Goal: Task Accomplishment & Management: Complete application form

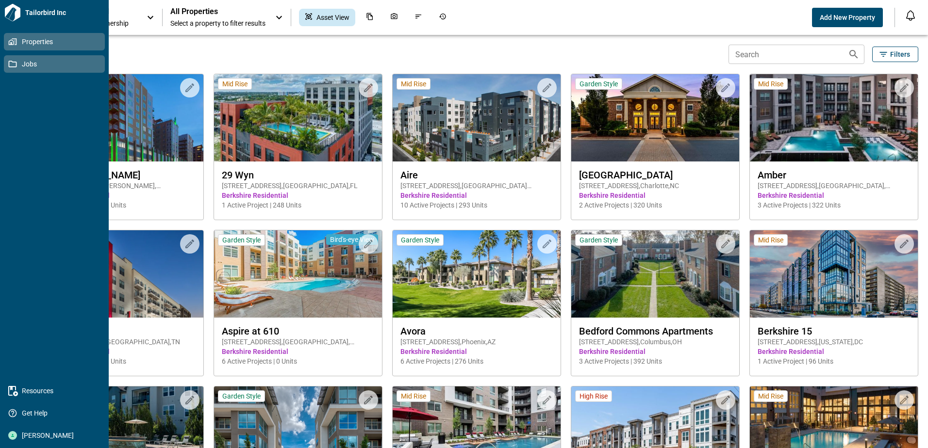
click at [18, 63] on span "Jobs" at bounding box center [56, 64] width 79 height 10
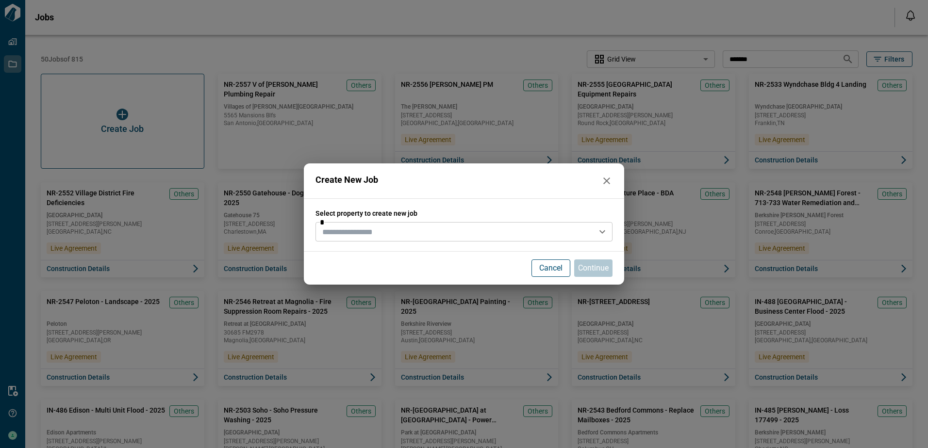
click at [403, 227] on input "text" at bounding box center [455, 232] width 275 height 14
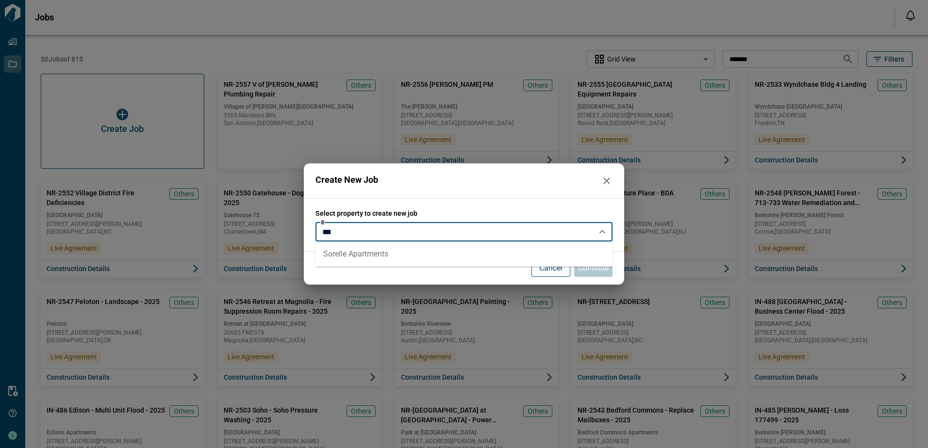
click at [380, 259] on li "Sorelle Apartments" at bounding box center [463, 254] width 297 height 17
type input "**********"
click at [596, 265] on p "Continue" at bounding box center [593, 269] width 31 height 12
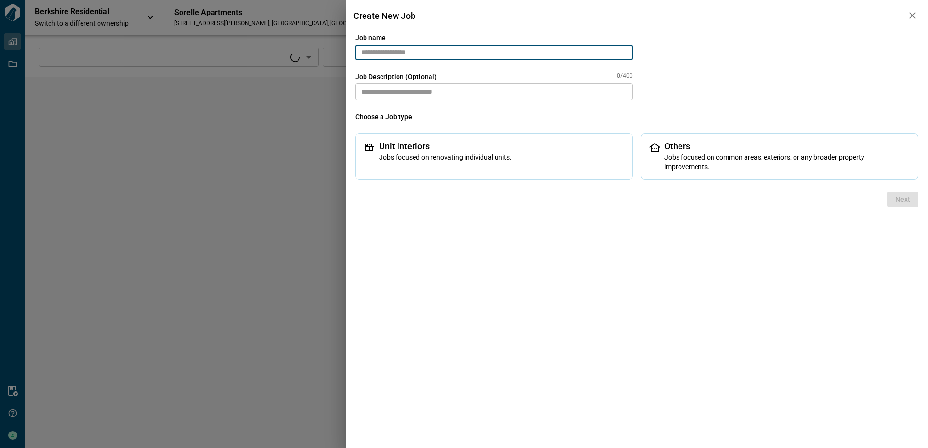
click at [447, 47] on input "text" at bounding box center [494, 53] width 278 height 16
type input "****"
paste input "******"
drag, startPoint x: 366, startPoint y: 52, endPoint x: 349, endPoint y: 54, distance: 17.5
click at [349, 54] on div "Job name ****** ​ Job Description (Optional) 0/400 * ​ Choose a Job type Unit I…" at bounding box center [637, 239] width 582 height 417
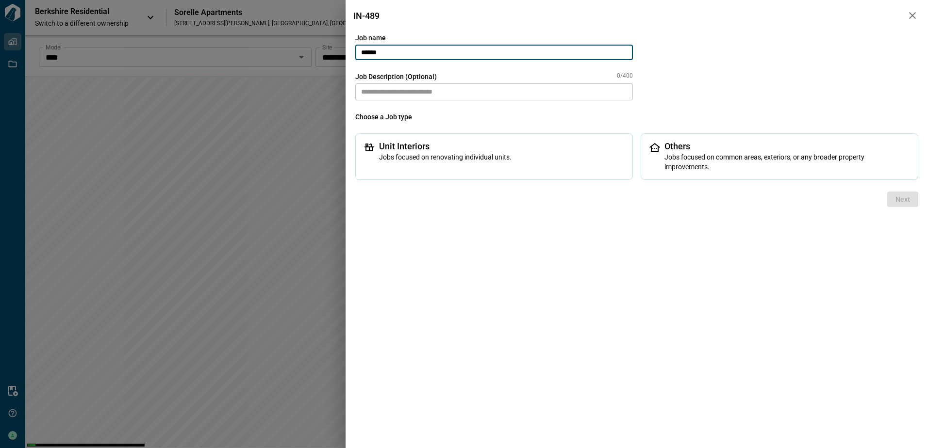
click at [471, 47] on input "******" at bounding box center [494, 53] width 278 height 16
paste input "**********"
type input "**********"
click at [478, 88] on textarea at bounding box center [494, 91] width 278 height 17
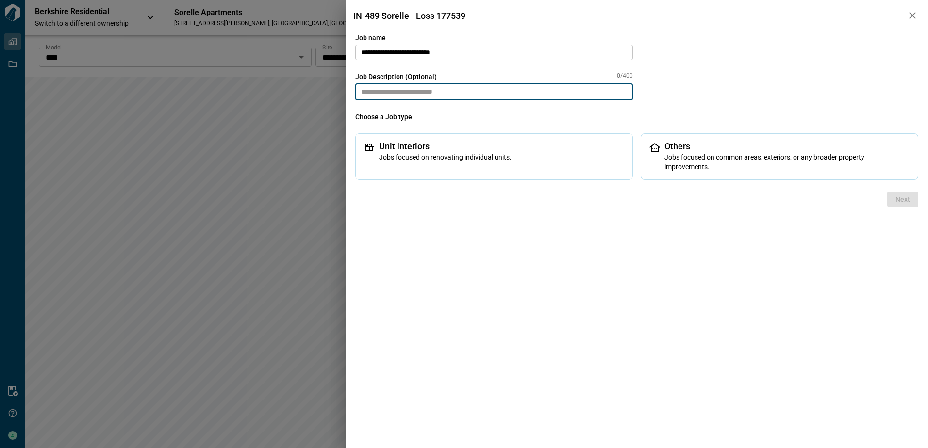
paste textarea "**********"
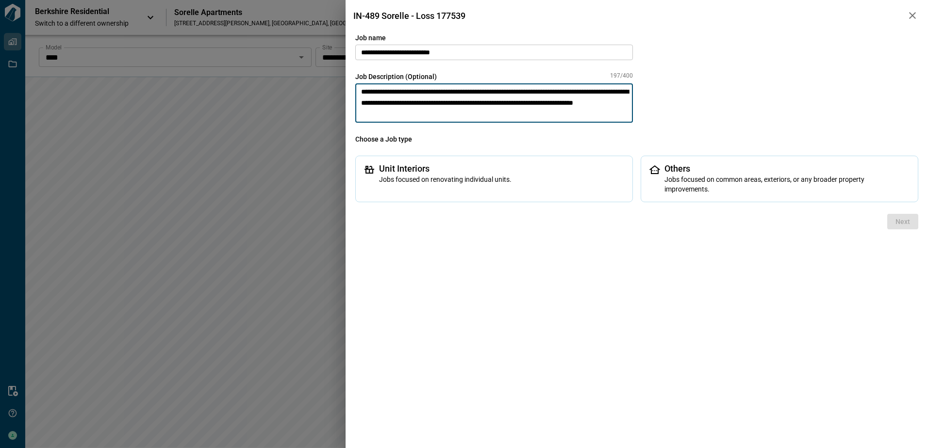
type textarea "**********"
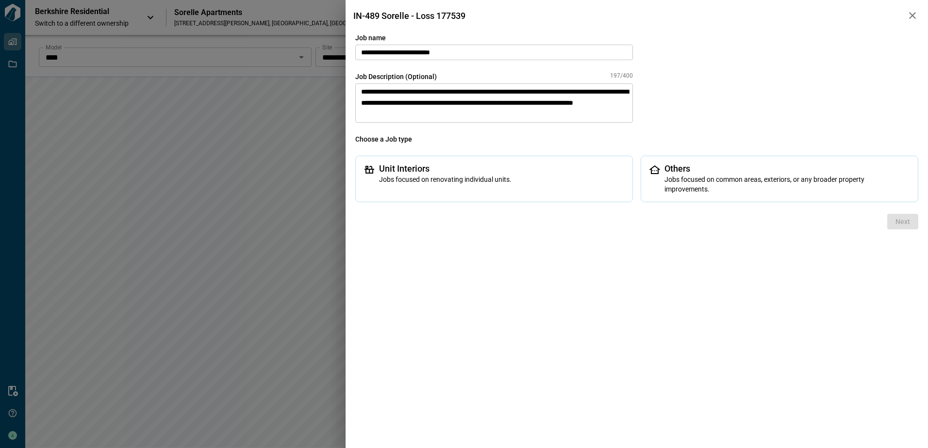
click at [674, 117] on div "**********" at bounding box center [636, 117] width 563 height 169
click at [698, 181] on span "Jobs focused on common areas, exteriors, or any broader property improvements." at bounding box center [787, 184] width 246 height 19
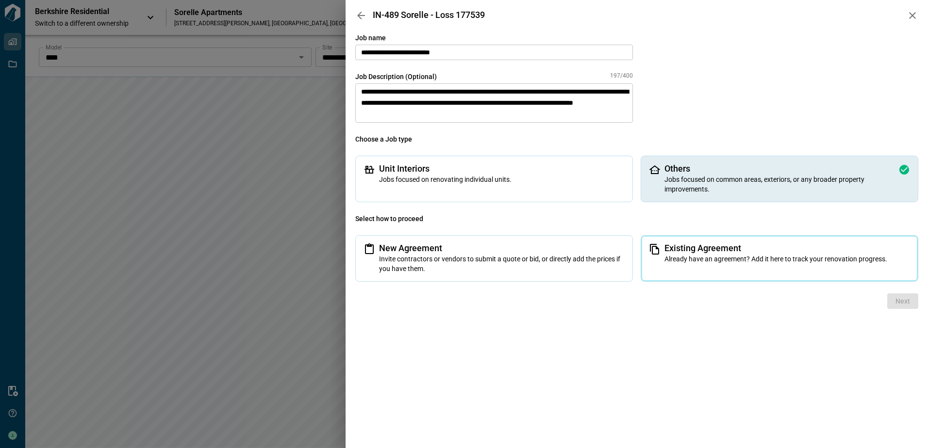
click at [706, 251] on span "Existing Agreement" at bounding box center [787, 249] width 246 height 10
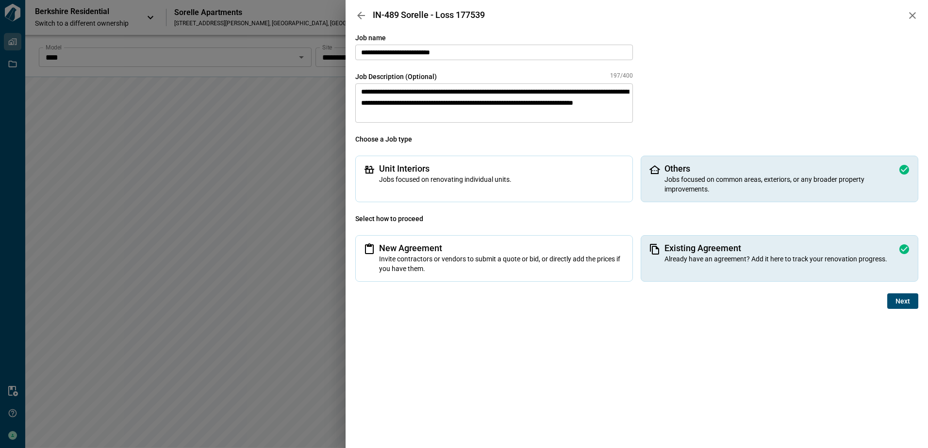
click at [910, 303] on button "Next" at bounding box center [902, 302] width 31 height 16
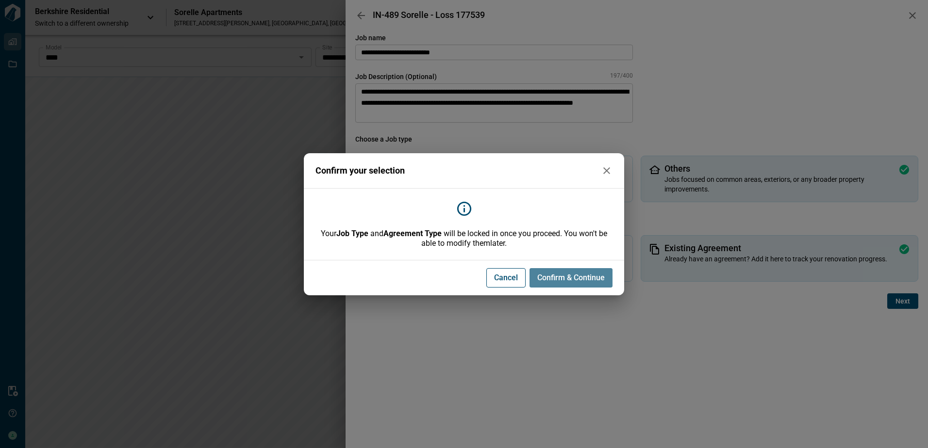
drag, startPoint x: 579, startPoint y: 279, endPoint x: 600, endPoint y: 280, distance: 20.9
click at [579, 280] on span "Confirm & Continue" at bounding box center [570, 278] width 67 height 10
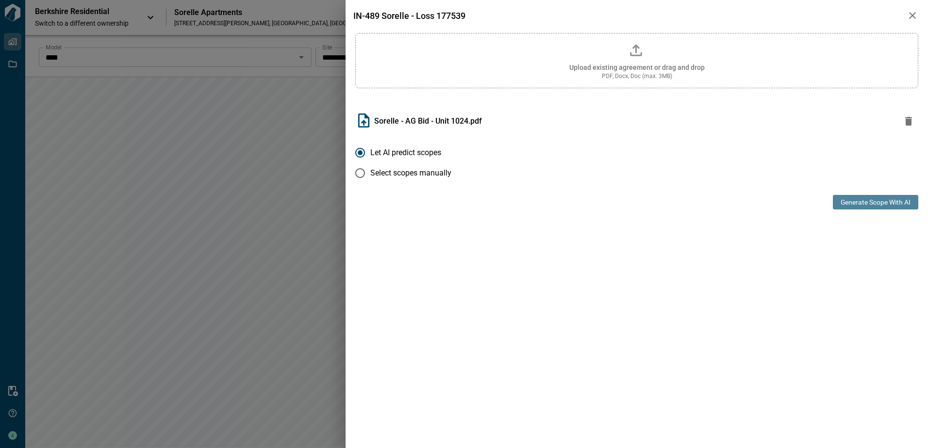
click at [881, 202] on button "Generate Scope with AI" at bounding box center [875, 202] width 85 height 15
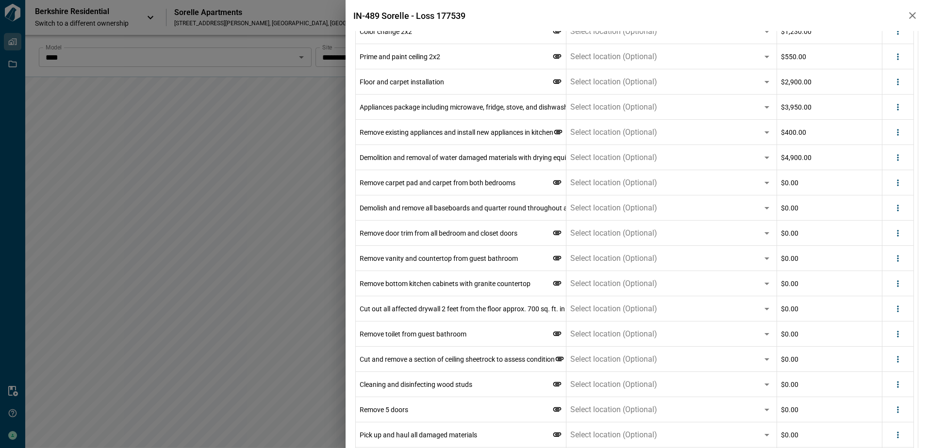
scroll to position [388, 0]
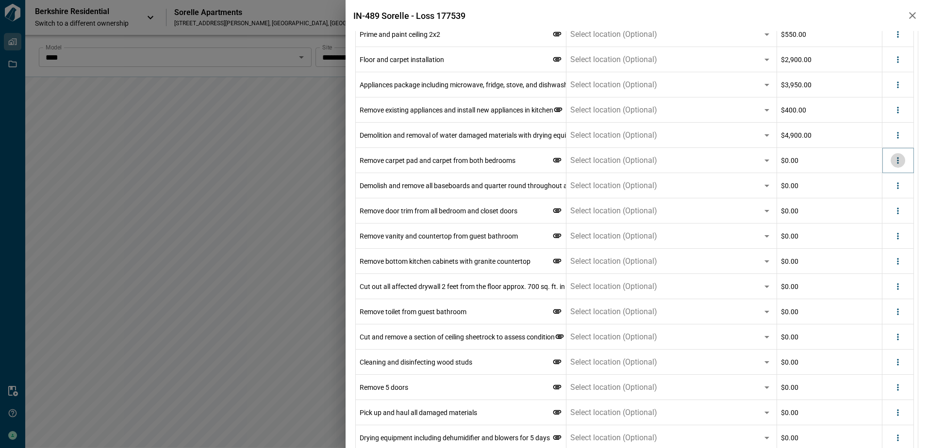
click at [895, 163] on icon "more" at bounding box center [898, 161] width 10 height 10
click at [885, 198] on li "Delete" at bounding box center [878, 197] width 54 height 17
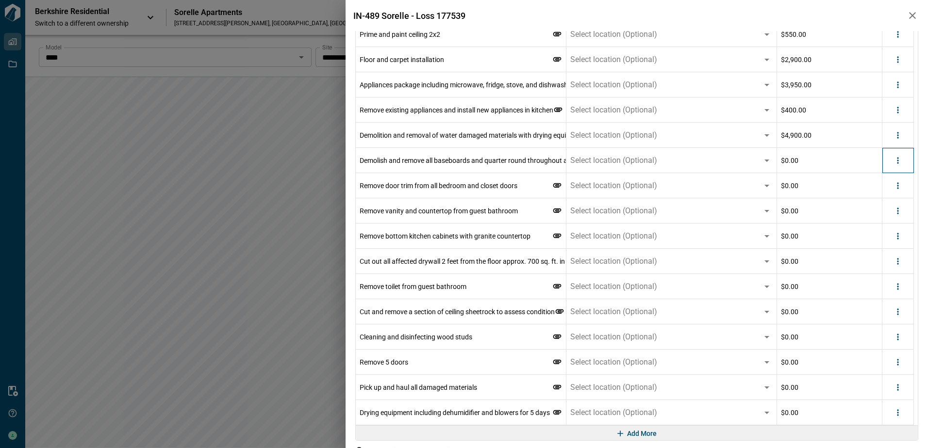
click at [899, 169] on div at bounding box center [898, 160] width 32 height 25
click at [900, 161] on icon "more" at bounding box center [898, 161] width 10 height 10
click at [893, 198] on li "Delete" at bounding box center [878, 197] width 54 height 17
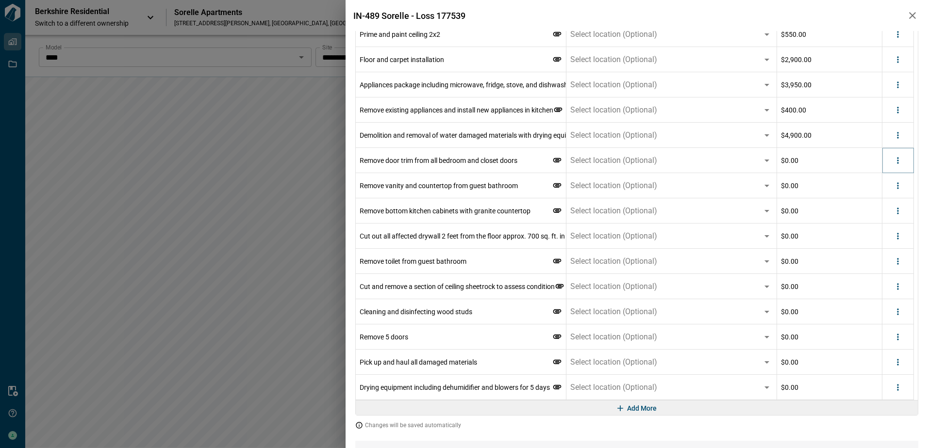
click at [900, 165] on icon "more" at bounding box center [898, 161] width 10 height 10
click at [888, 201] on li "Delete" at bounding box center [878, 197] width 54 height 17
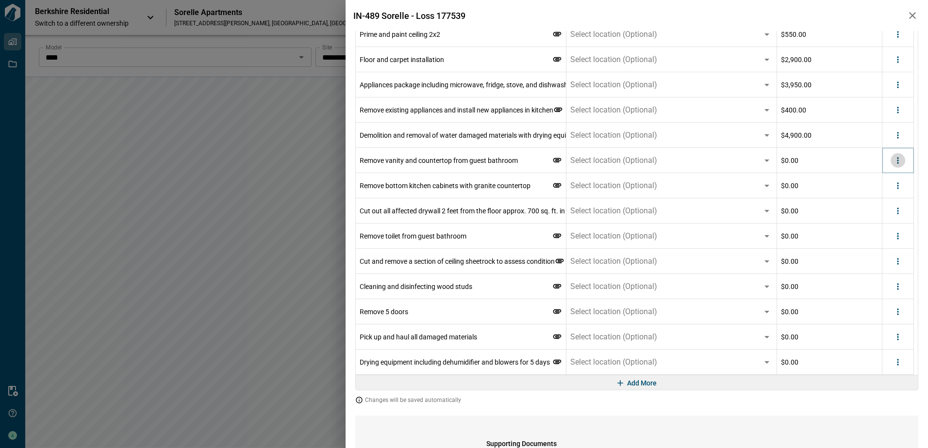
click at [900, 163] on icon "more" at bounding box center [898, 161] width 10 height 10
click at [893, 196] on li "Delete" at bounding box center [878, 197] width 54 height 17
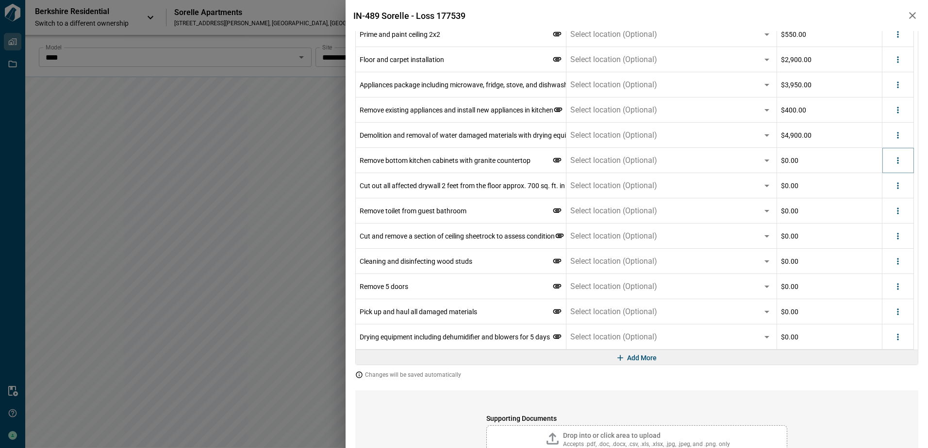
click at [901, 164] on icon "more" at bounding box center [898, 161] width 10 height 10
click at [886, 196] on li "Delete" at bounding box center [878, 197] width 54 height 17
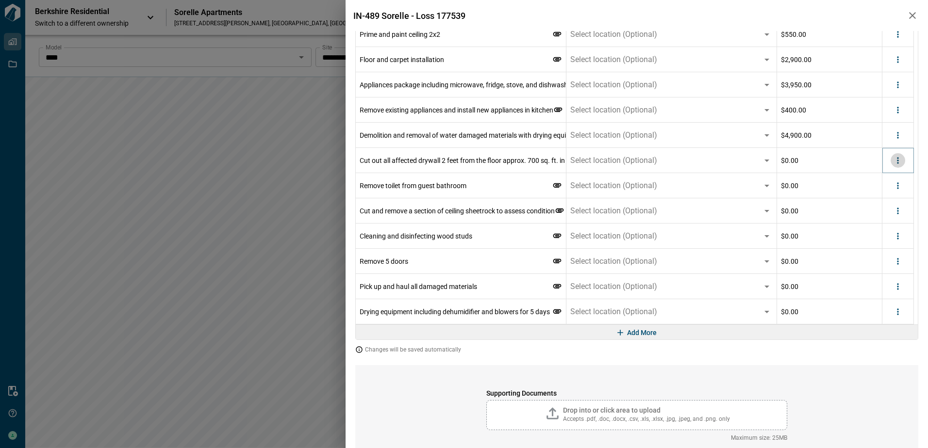
click at [897, 166] on button "more" at bounding box center [897, 160] width 15 height 15
click at [877, 195] on li "Delete" at bounding box center [878, 197] width 54 height 17
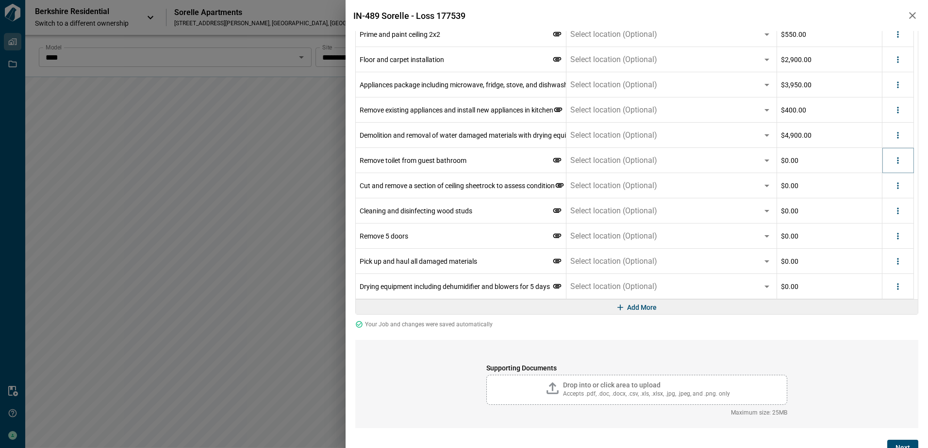
click at [901, 161] on icon "more" at bounding box center [898, 161] width 10 height 10
click at [887, 196] on li "Delete" at bounding box center [878, 197] width 54 height 17
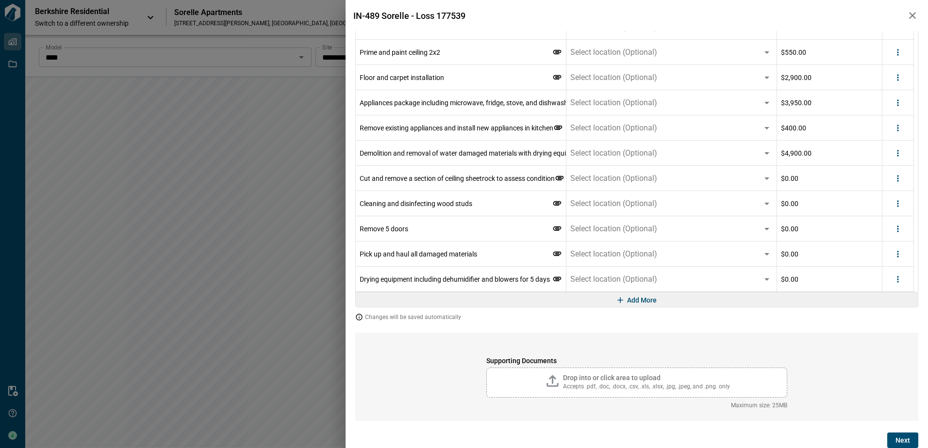
scroll to position [370, 0]
click at [896, 180] on icon "more" at bounding box center [898, 179] width 10 height 10
click at [894, 215] on li "Delete" at bounding box center [878, 215] width 54 height 17
click at [905, 180] on button "more" at bounding box center [897, 178] width 15 height 15
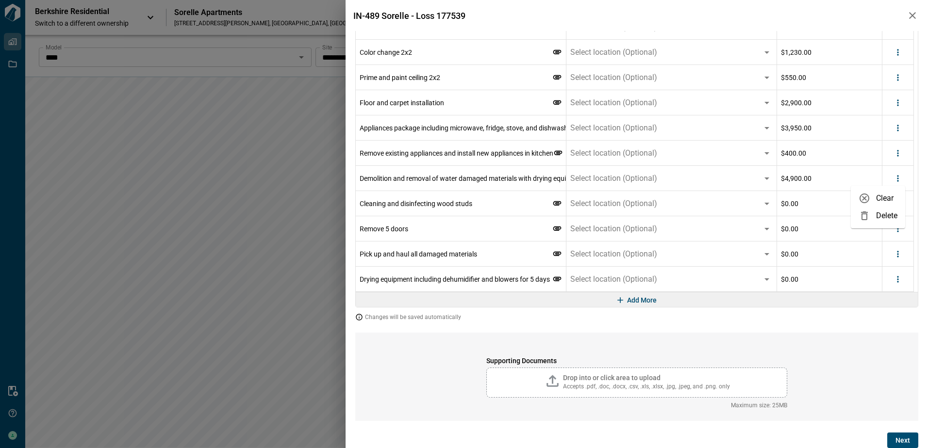
click at [822, 350] on div "Supporting Documents Drop into or click area to upload Accepts .pdf, .doc, .doc…" at bounding box center [636, 377] width 563 height 88
click at [895, 204] on icon "more" at bounding box center [898, 204] width 10 height 10
click at [882, 240] on li "Delete" at bounding box center [878, 240] width 54 height 17
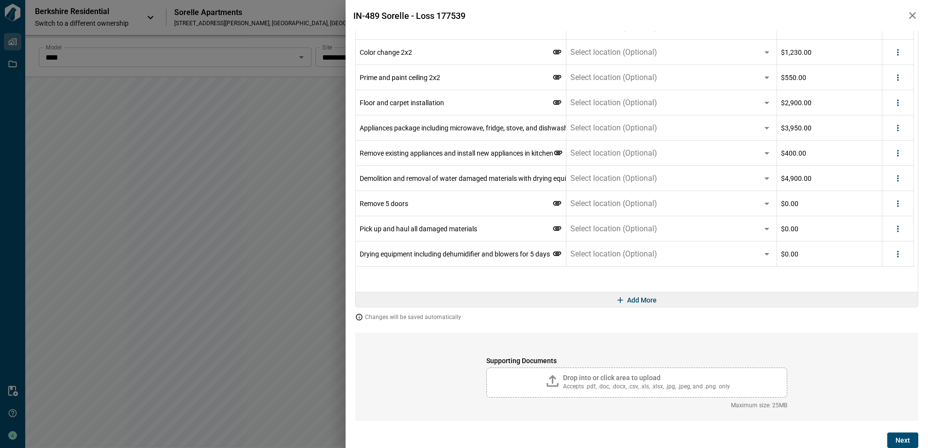
scroll to position [320, 0]
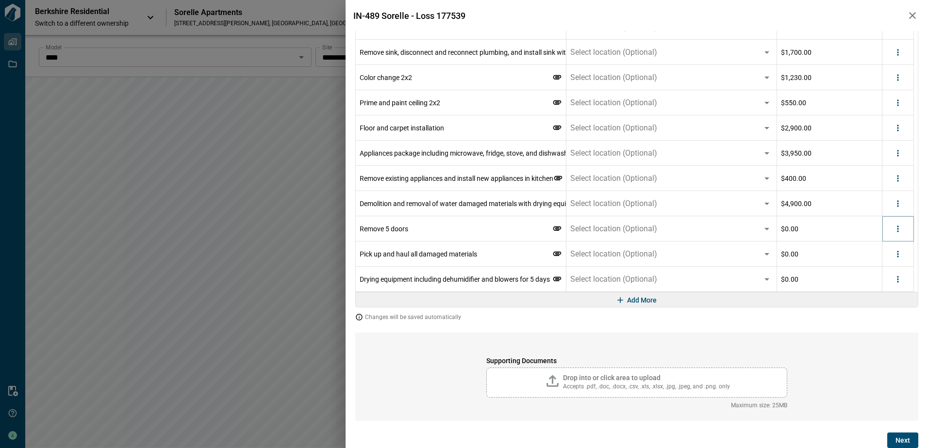
click at [901, 232] on icon "more" at bounding box center [898, 229] width 10 height 10
click at [890, 269] on li "Delete" at bounding box center [878, 266] width 54 height 17
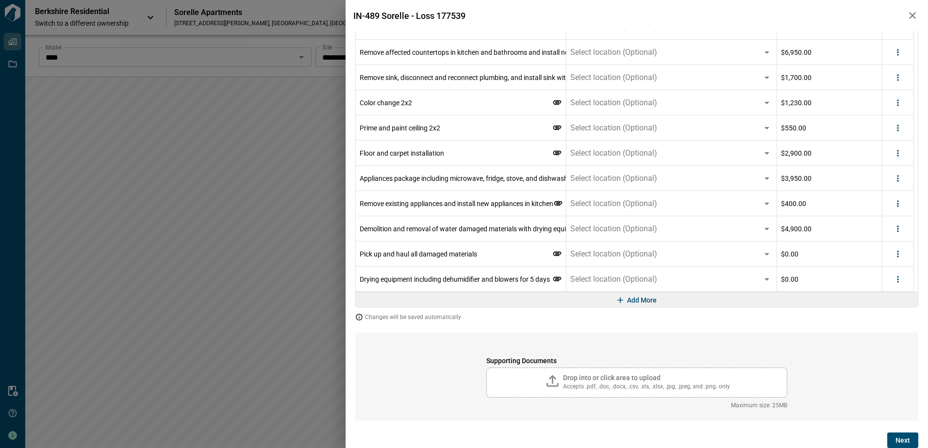
scroll to position [295, 0]
click at [896, 262] on div at bounding box center [898, 254] width 32 height 25
click at [892, 254] on button "more" at bounding box center [897, 254] width 15 height 15
click at [887, 290] on li "Delete" at bounding box center [878, 291] width 54 height 17
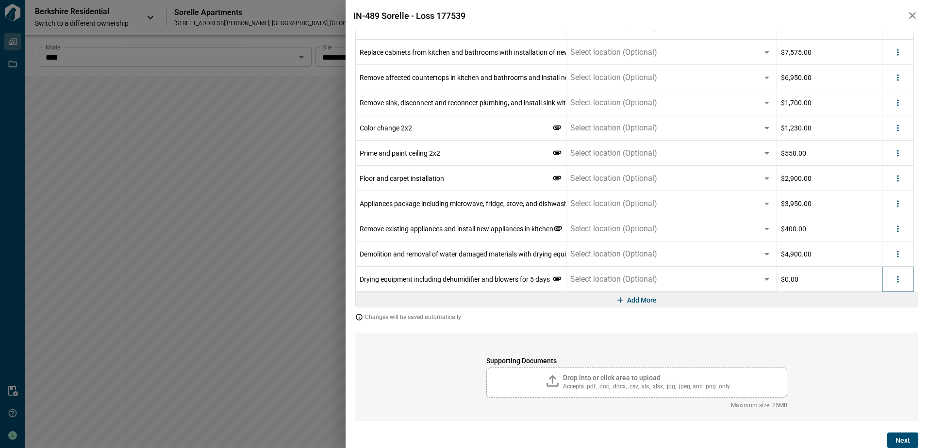
click at [897, 275] on icon "more" at bounding box center [898, 280] width 10 height 10
click at [871, 317] on div at bounding box center [866, 317] width 17 height 12
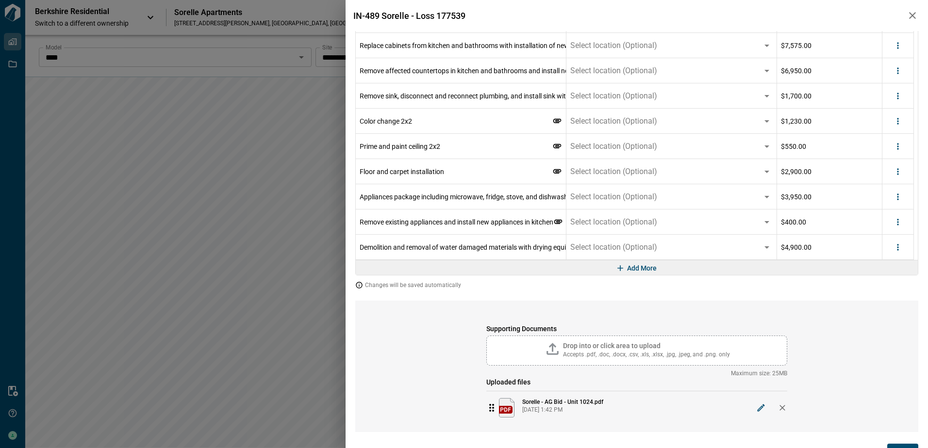
scroll to position [287, 0]
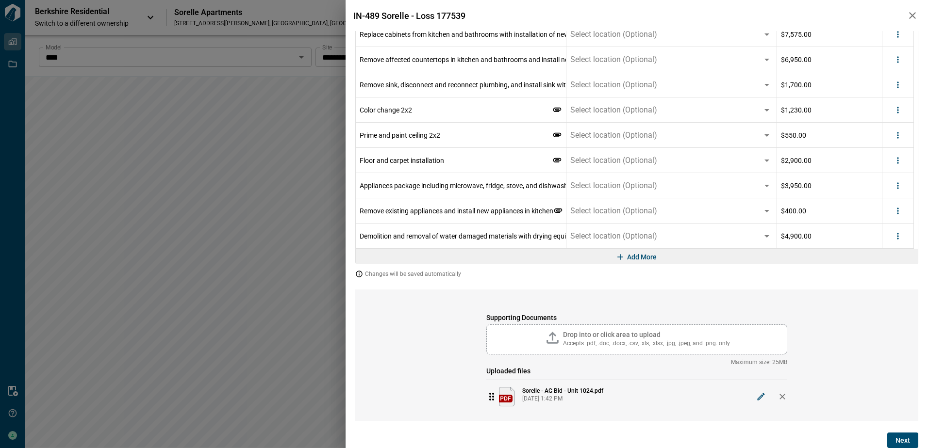
click at [897, 438] on span "Next" at bounding box center [902, 441] width 15 height 10
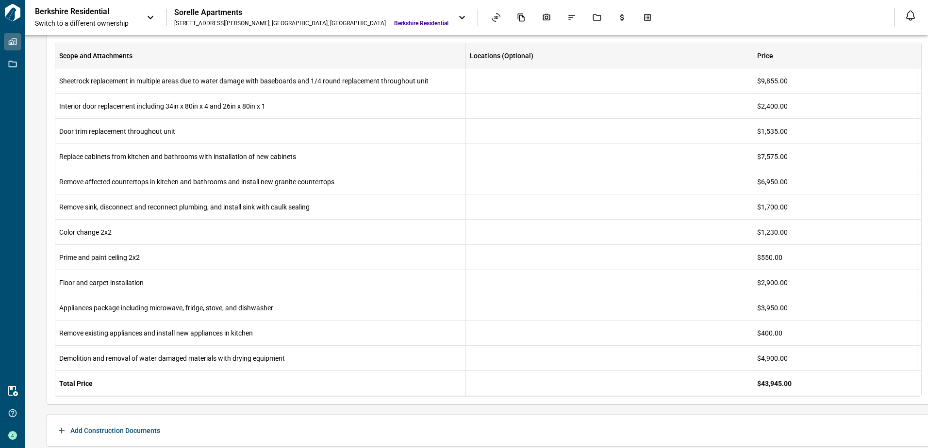
scroll to position [272, 0]
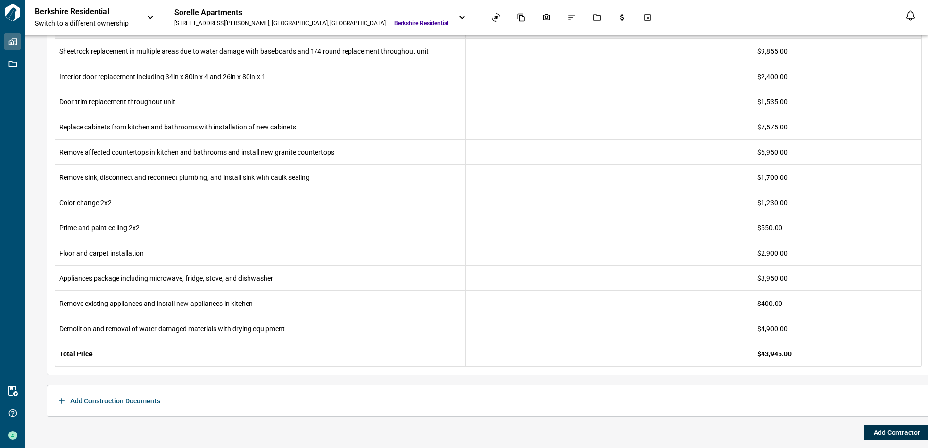
click at [876, 431] on span "Add Contractor" at bounding box center [896, 433] width 47 height 10
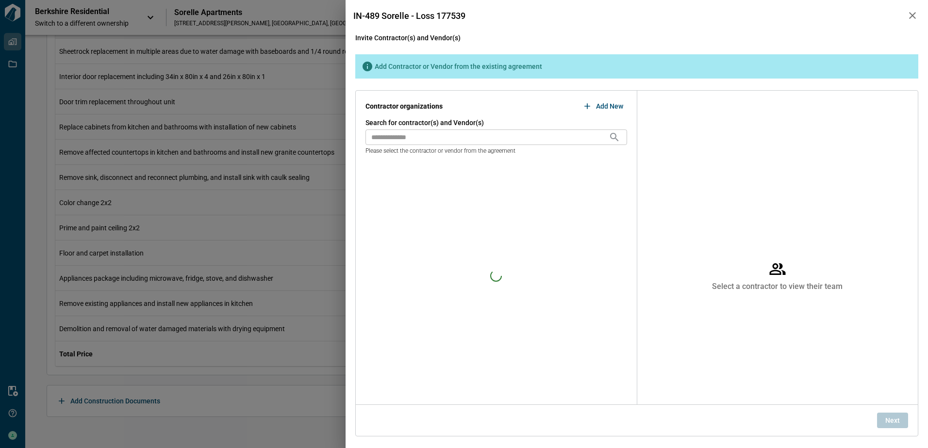
scroll to position [0, 0]
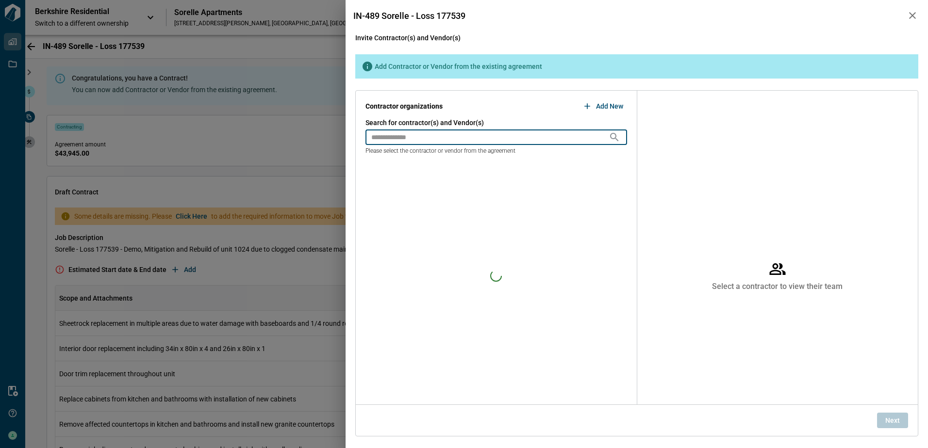
click at [414, 135] on input "text" at bounding box center [486, 138] width 243 height 16
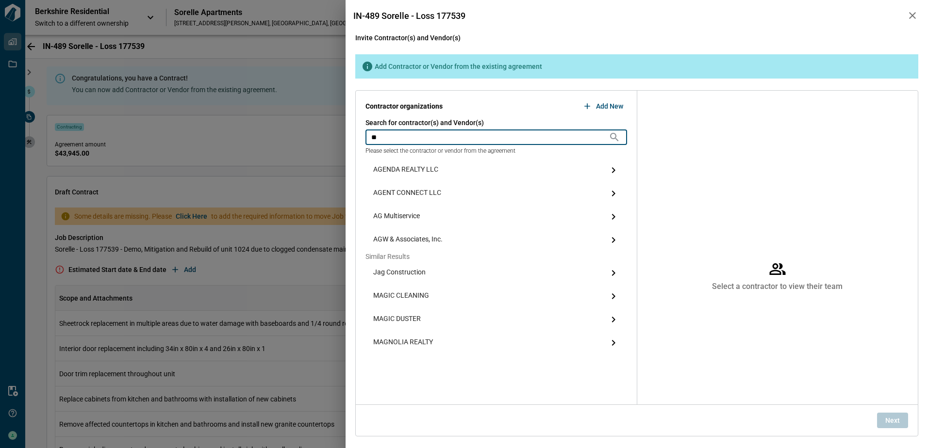
type input "**"
click at [616, 216] on icon at bounding box center [614, 217] width 12 height 12
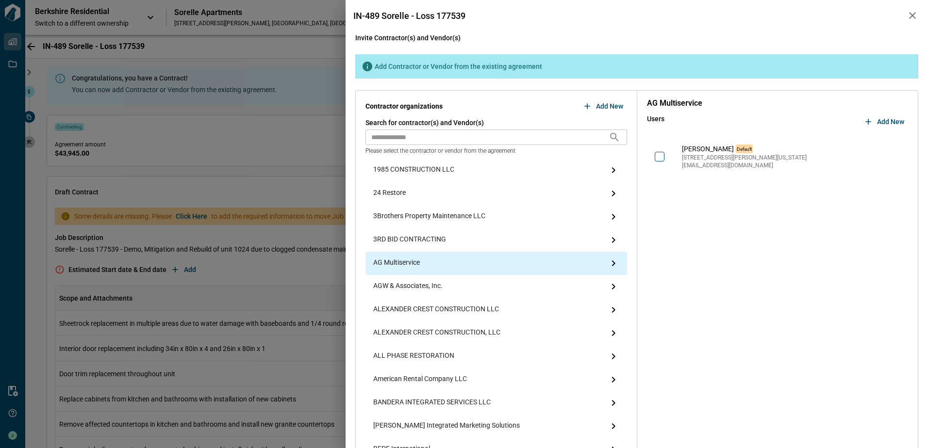
click at [430, 143] on input "text" at bounding box center [486, 138] width 243 height 16
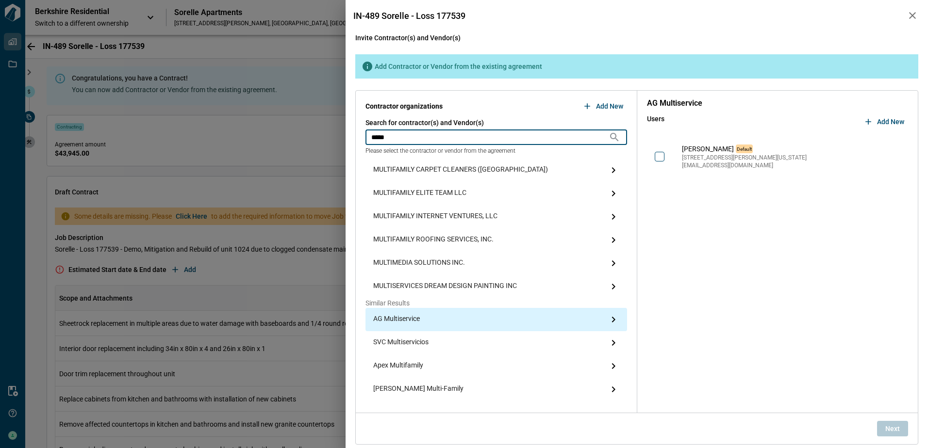
type input "*****"
click at [398, 318] on span "AG Multiservice" at bounding box center [396, 320] width 47 height 12
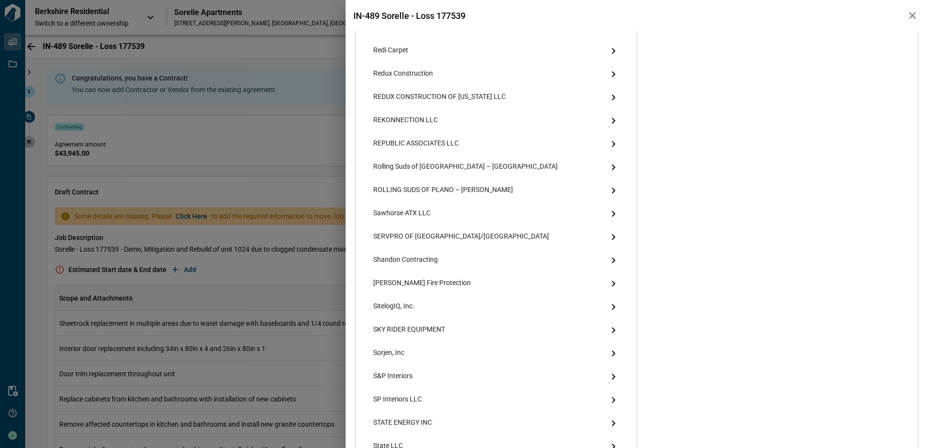
scroll to position [1443, 0]
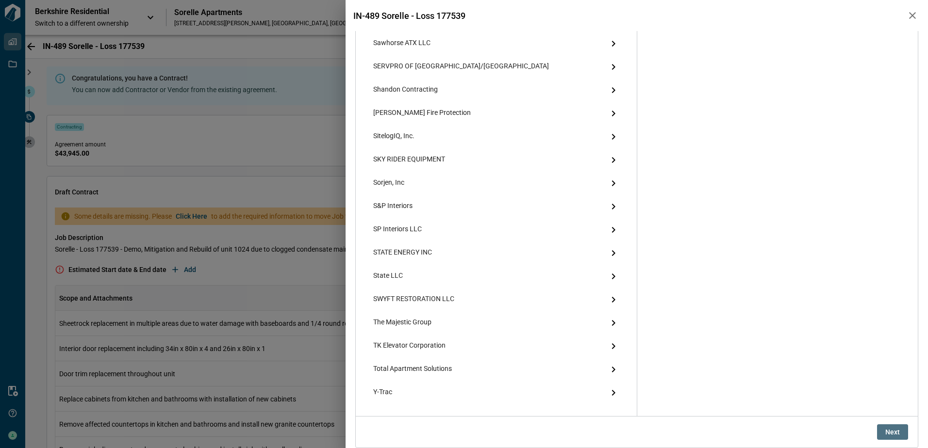
click at [885, 433] on span "Next" at bounding box center [892, 433] width 15 height 10
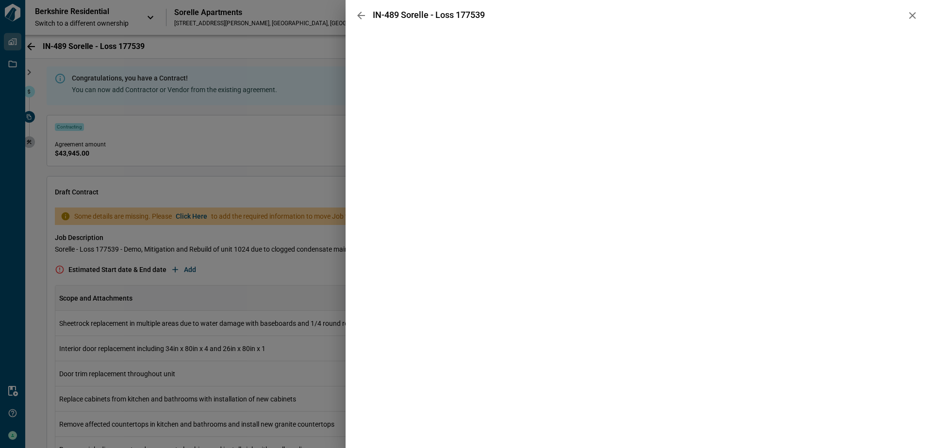
scroll to position [0, 0]
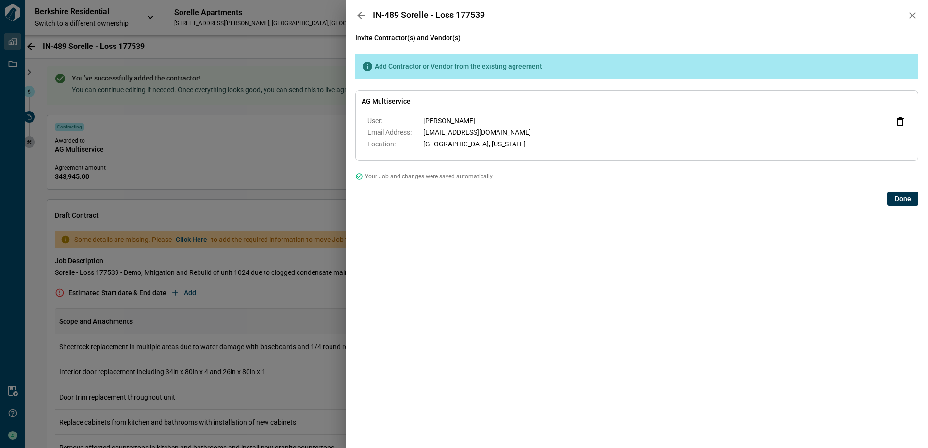
click at [903, 199] on span "Done" at bounding box center [903, 199] width 16 height 10
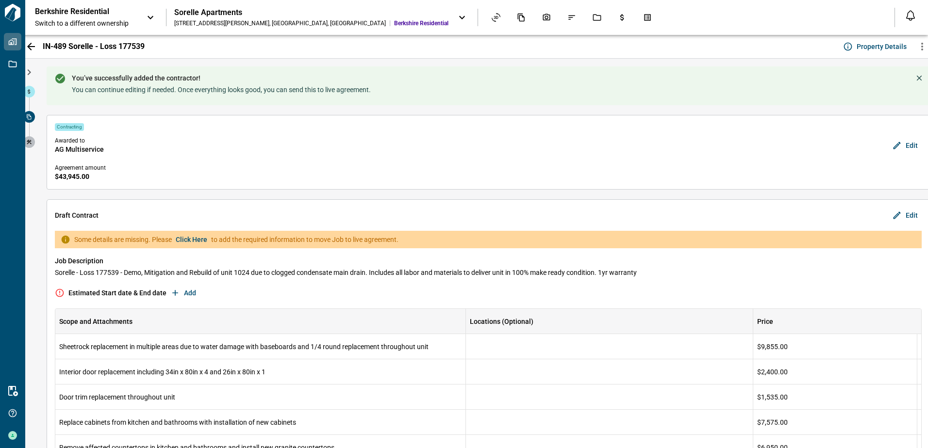
click at [187, 291] on span "Add" at bounding box center [190, 293] width 12 height 10
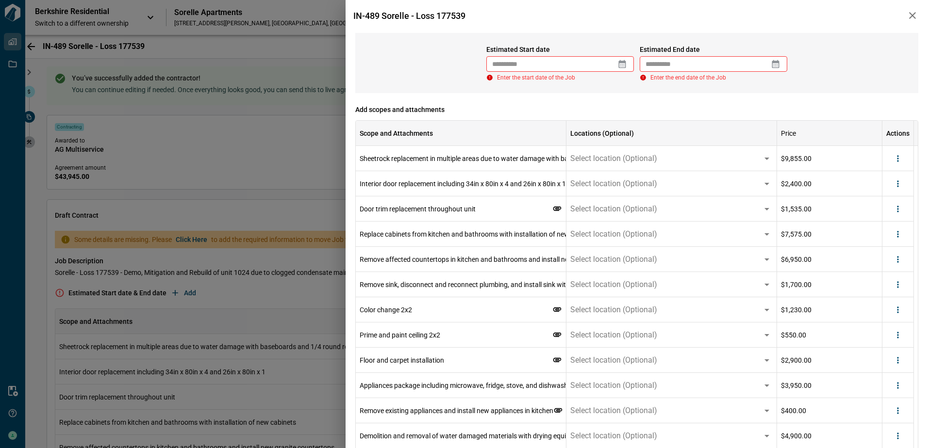
click at [623, 66] on icon at bounding box center [622, 64] width 7 height 8
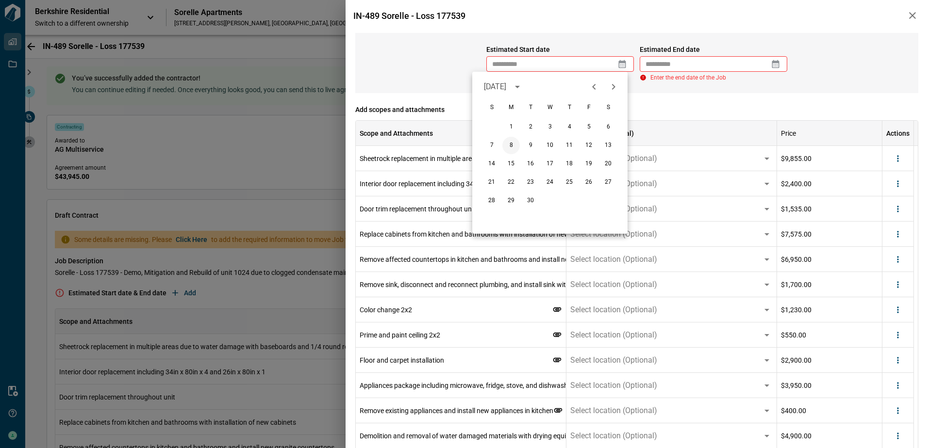
drag, startPoint x: 511, startPoint y: 151, endPoint x: 780, endPoint y: 44, distance: 290.1
click at [511, 151] on button "8" at bounding box center [510, 145] width 17 height 17
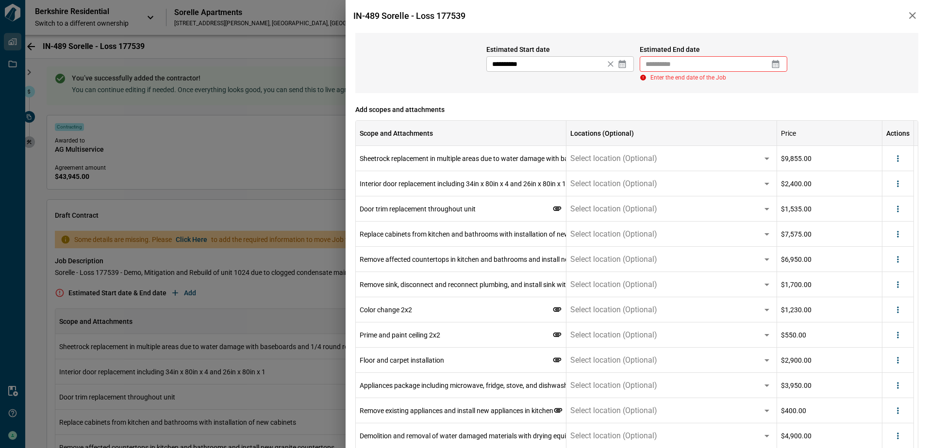
type input "**********"
click at [776, 67] on icon at bounding box center [775, 64] width 7 height 8
click at [767, 86] on icon "Next month" at bounding box center [766, 87] width 3 height 6
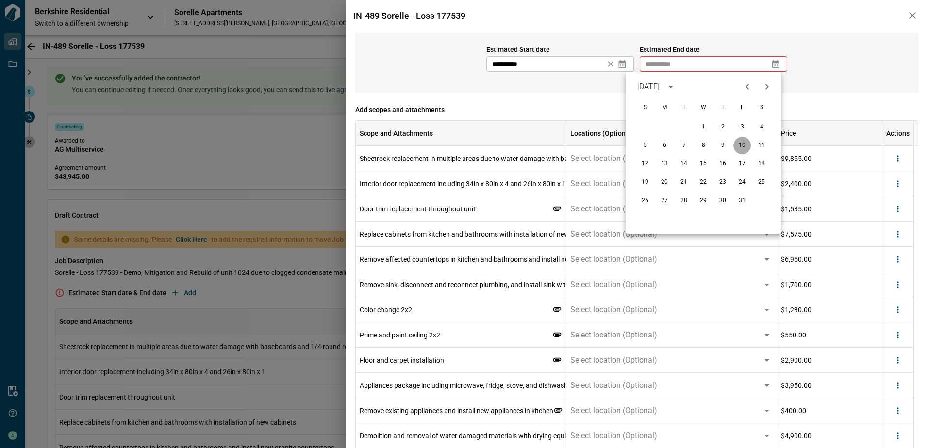
click at [742, 145] on button "10" at bounding box center [741, 145] width 17 height 17
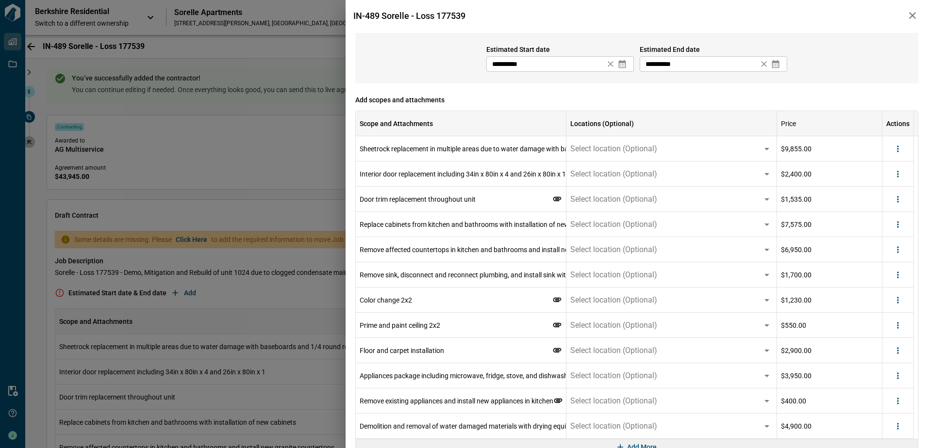
type input "**********"
click at [854, 59] on div "**********" at bounding box center [636, 58] width 563 height 50
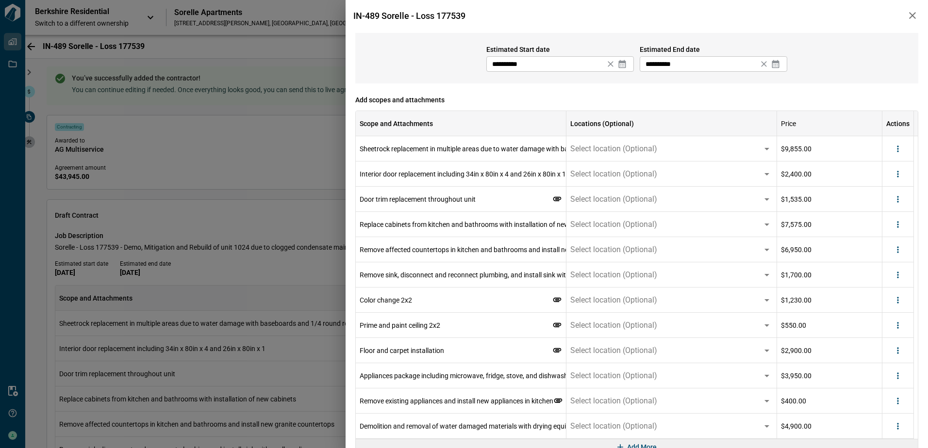
scroll to position [47, 0]
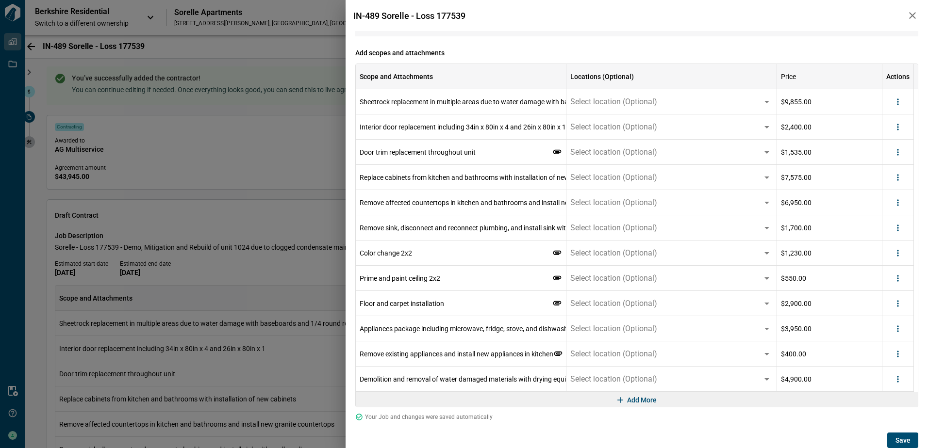
click at [895, 440] on span "Save" at bounding box center [902, 441] width 15 height 10
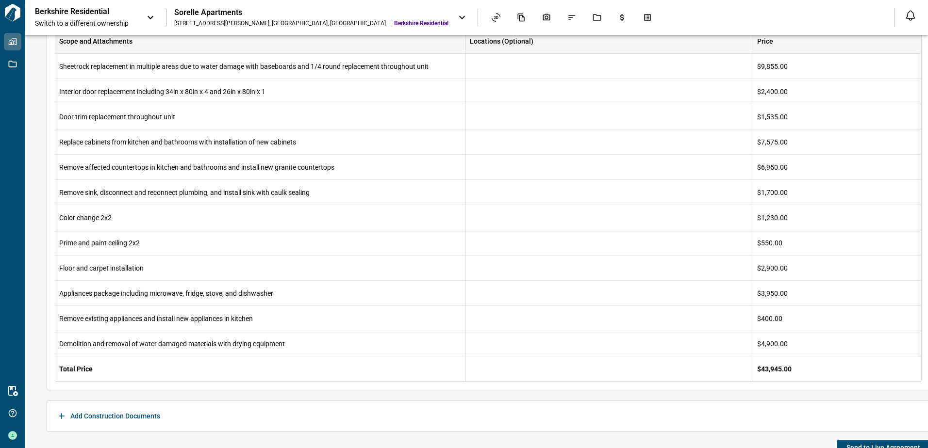
scroll to position [226, 0]
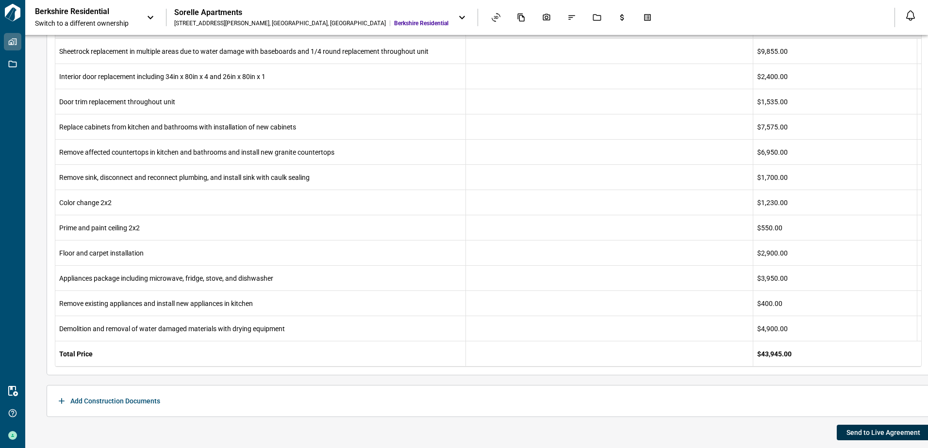
click at [885, 433] on span "Send to Live Agreement" at bounding box center [883, 433] width 74 height 10
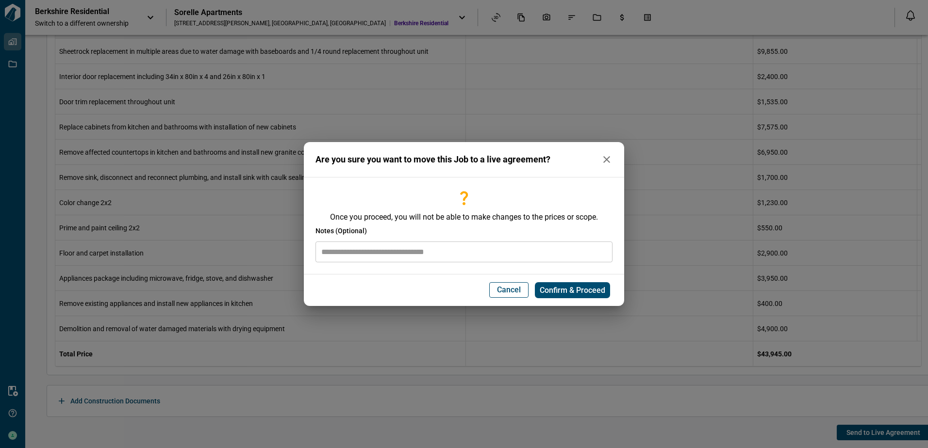
click at [509, 289] on span "Cancel" at bounding box center [509, 290] width 24 height 10
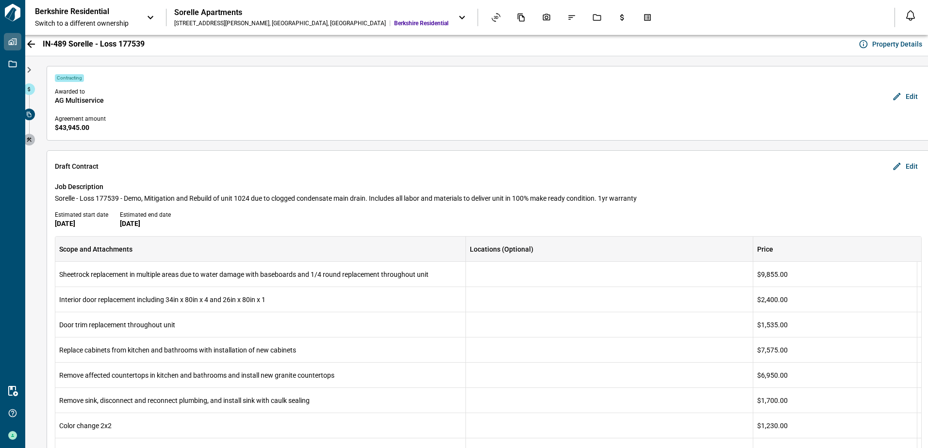
scroll to position [0, 0]
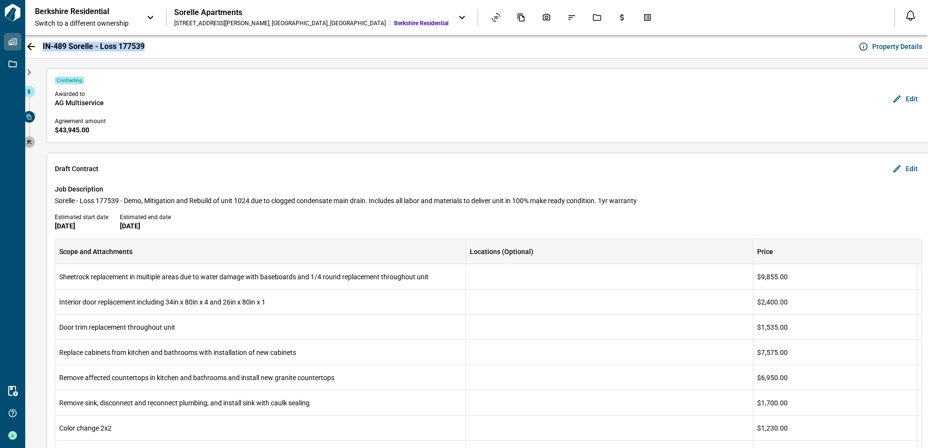
drag, startPoint x: 43, startPoint y: 47, endPoint x: 144, endPoint y: 39, distance: 101.2
click at [144, 39] on div "IN-489 Sorelle - Loss 177539" at bounding box center [85, 46] width 117 height 19
copy span "IN-489 Sorelle - Loss 177539"
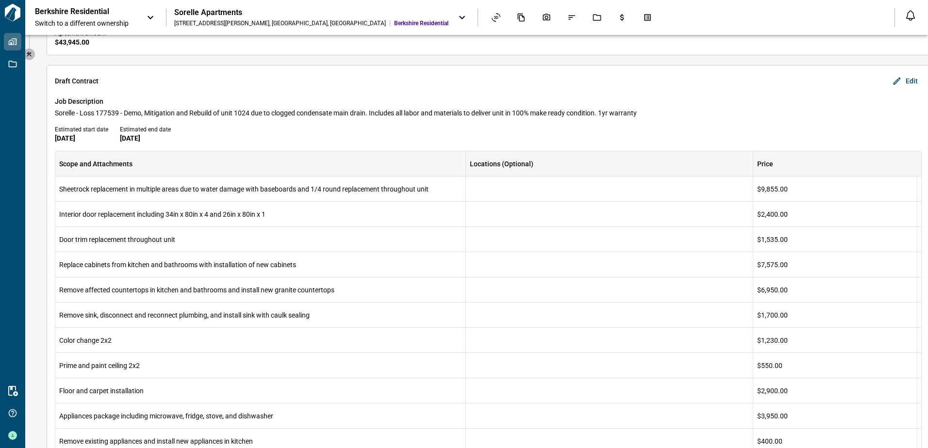
scroll to position [226, 0]
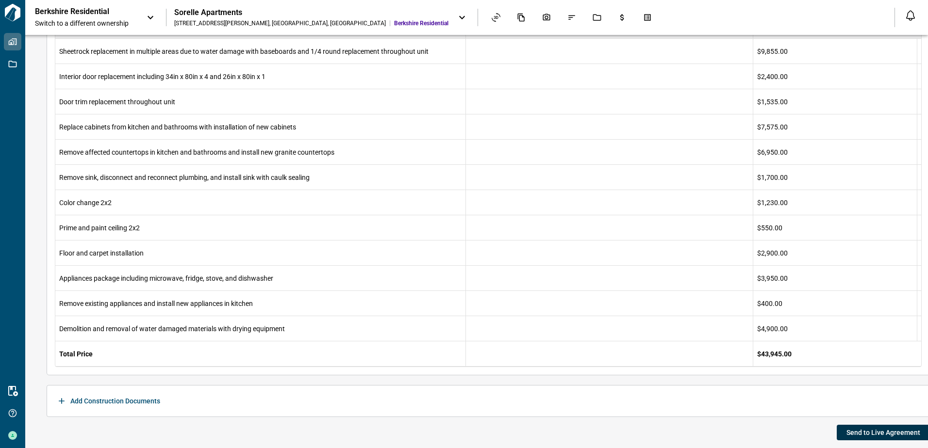
click at [891, 435] on span "Send to Live Agreement" at bounding box center [883, 433] width 74 height 10
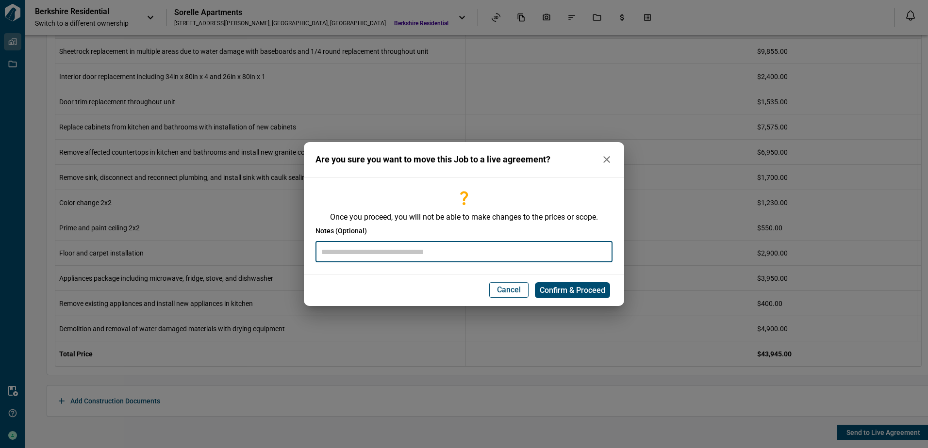
click at [494, 252] on input "text" at bounding box center [463, 252] width 297 height 21
paste input "**********"
type input "**********"
click at [585, 288] on span "Confirm & Proceed" at bounding box center [573, 291] width 66 height 10
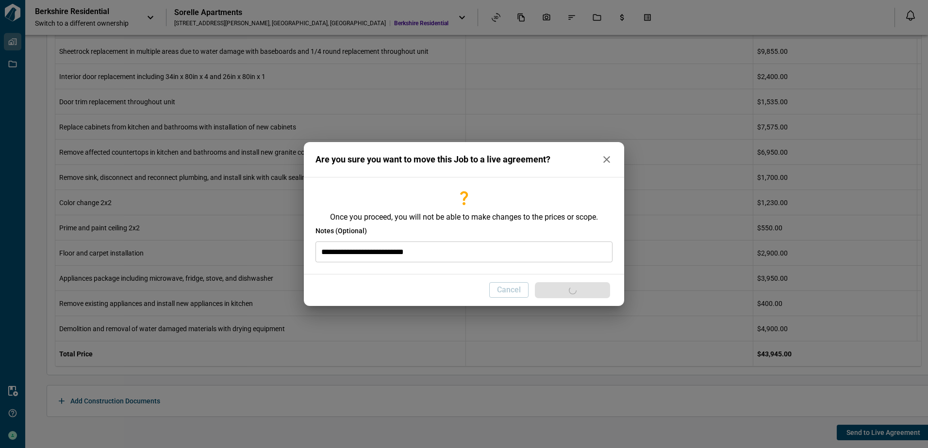
scroll to position [0, 0]
